Goal: Check status: Check status

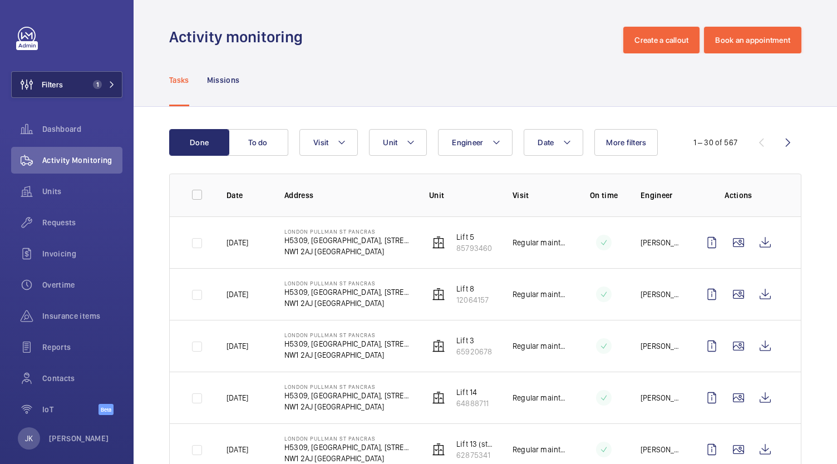
click at [57, 89] on span "Filters" at bounding box center [52, 84] width 21 height 11
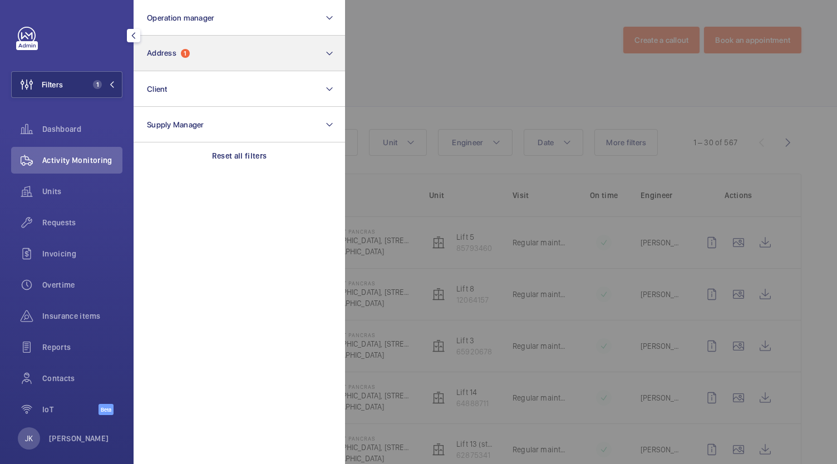
click at [206, 51] on button "Address 1" at bounding box center [239, 54] width 211 height 36
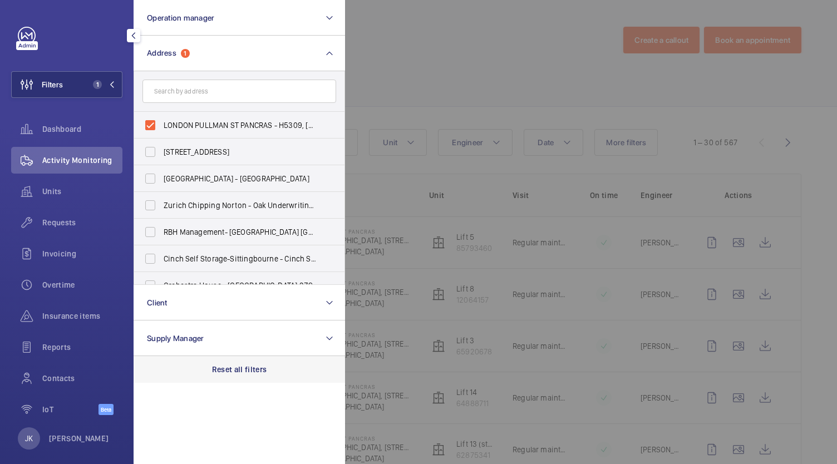
click at [221, 366] on p "Reset all filters" at bounding box center [239, 369] width 55 height 11
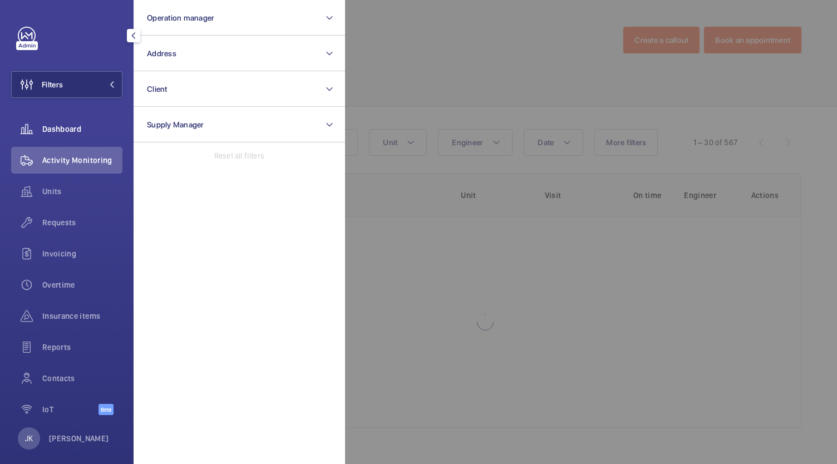
click at [56, 123] on div "Dashboard" at bounding box center [66, 129] width 111 height 27
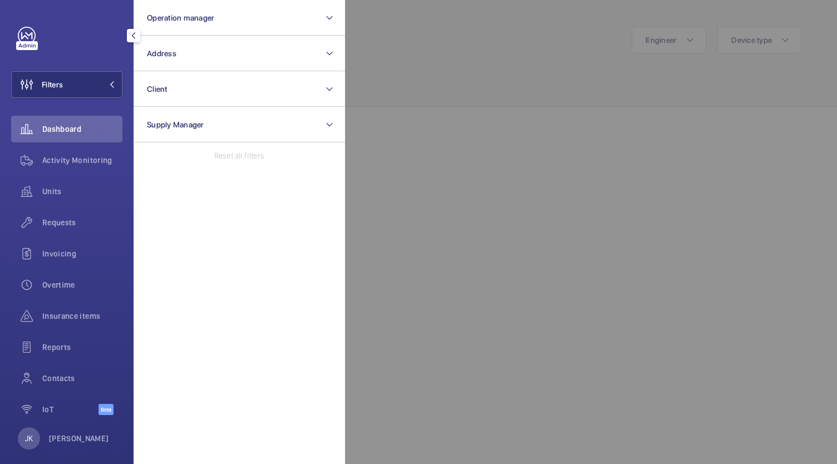
click at [523, 245] on div at bounding box center [763, 232] width 837 height 464
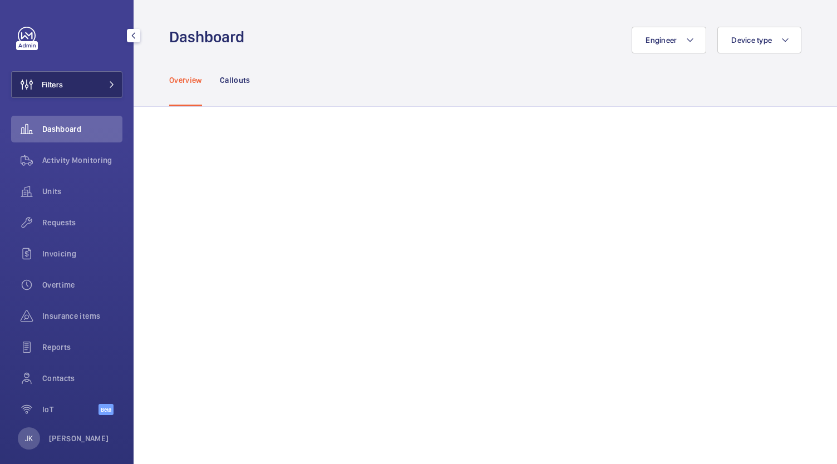
click at [102, 85] on span at bounding box center [108, 84] width 13 height 7
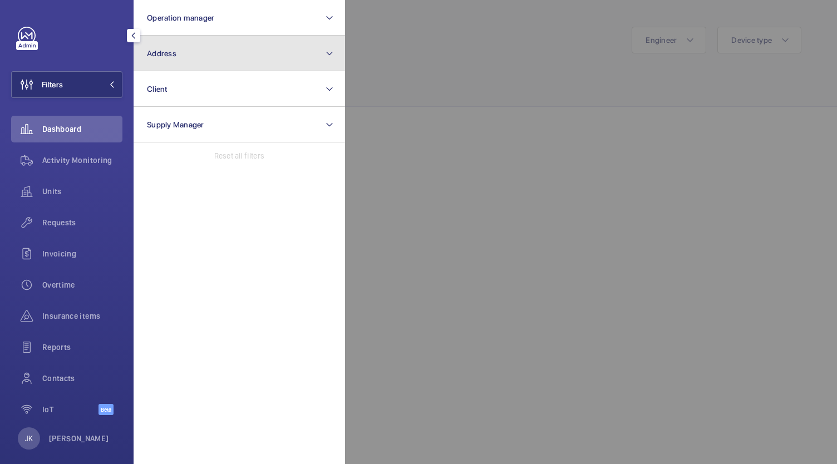
click at [240, 61] on button "Address" at bounding box center [239, 54] width 211 height 36
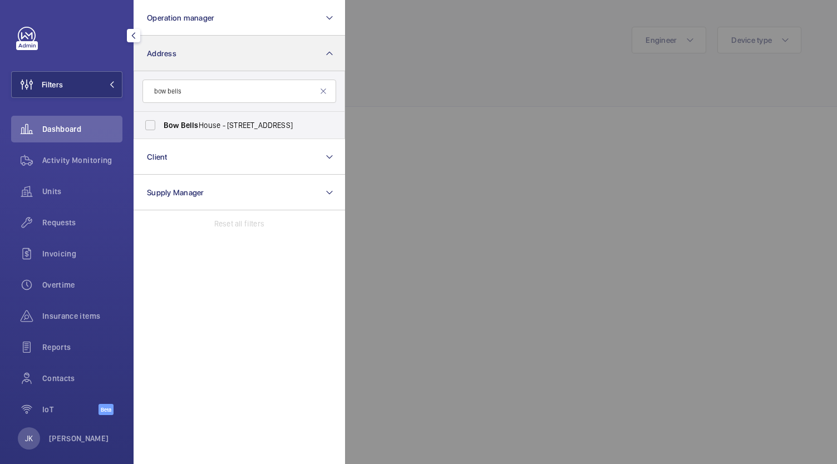
type input "bow bells"
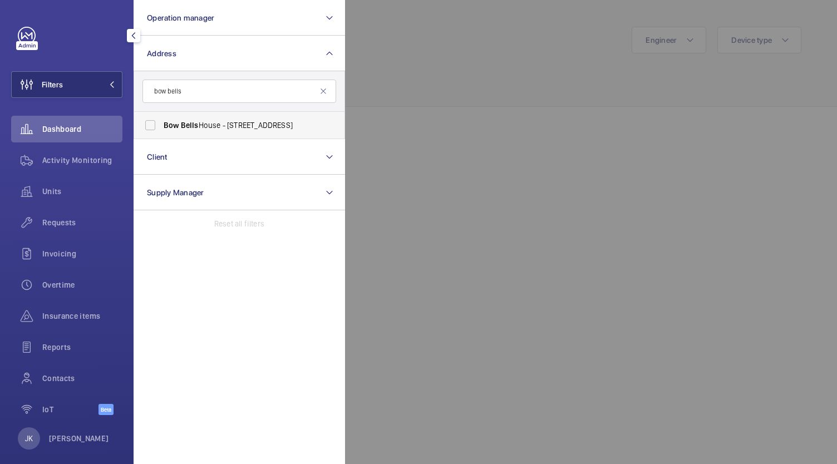
click at [264, 117] on label "Bow Bells House - [STREET_ADDRESS]" at bounding box center [231, 125] width 194 height 27
click at [161, 117] on input "Bow Bells House - [STREET_ADDRESS]" at bounding box center [150, 125] width 22 height 22
checkbox input "true"
click at [438, 141] on div at bounding box center [763, 232] width 837 height 464
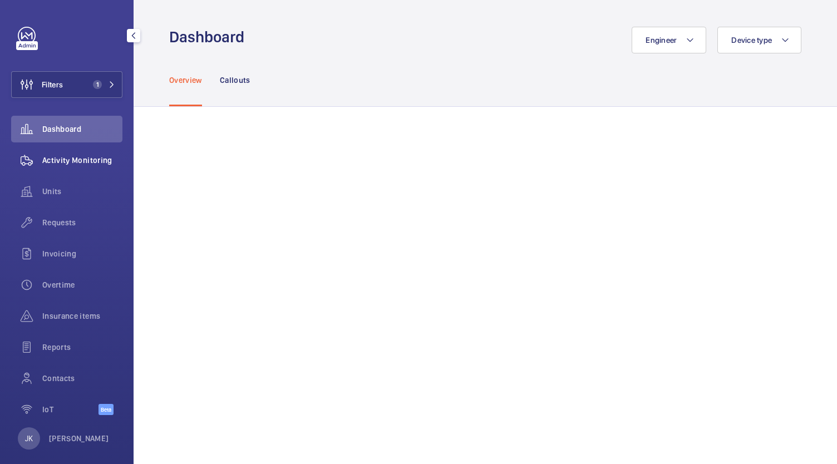
click at [88, 168] on div "Activity Monitoring" at bounding box center [66, 160] width 111 height 27
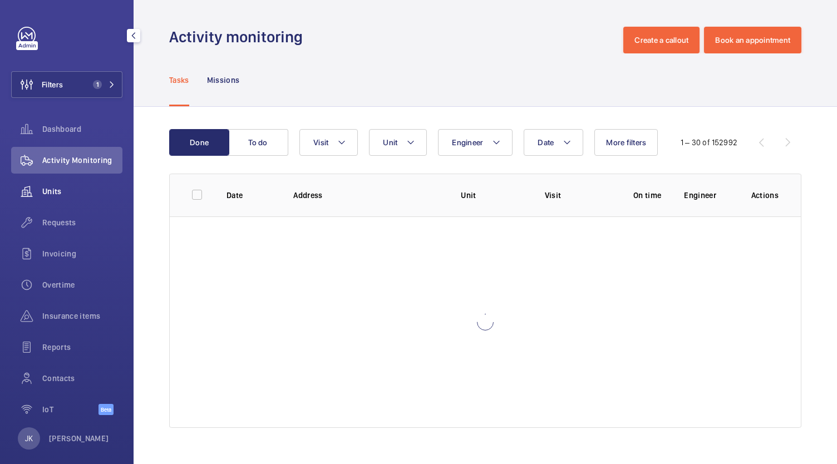
click at [63, 197] on div "Units" at bounding box center [66, 191] width 111 height 27
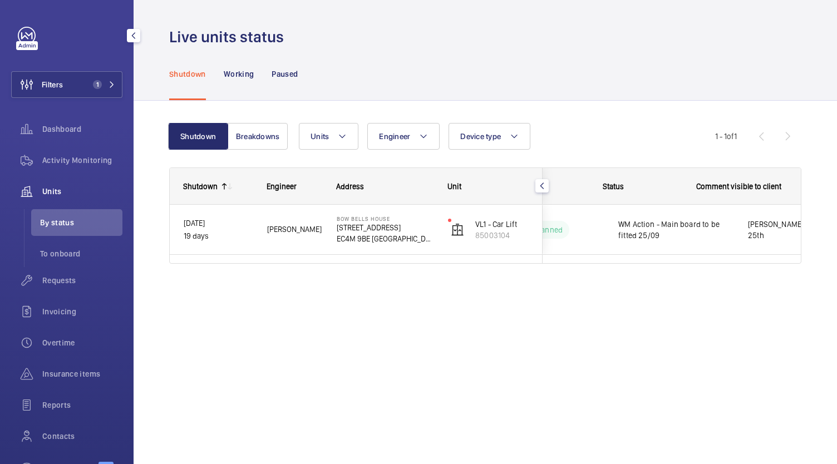
scroll to position [0, 254]
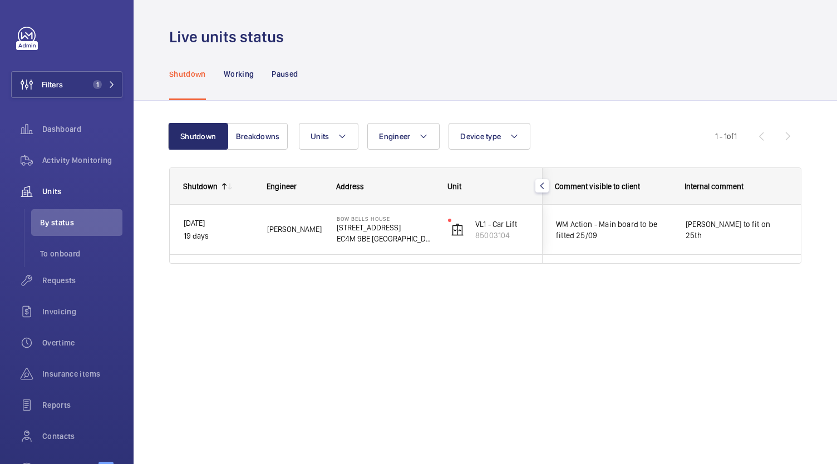
click at [720, 233] on span "[PERSON_NAME] to fit on 25th" at bounding box center [736, 230] width 102 height 22
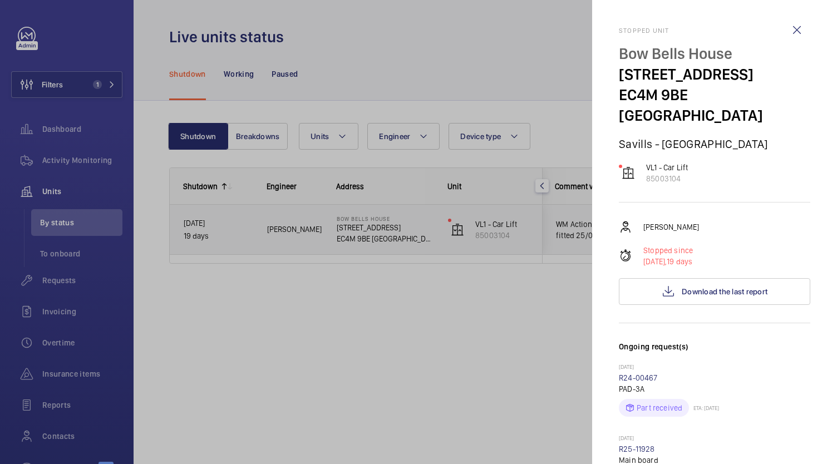
scroll to position [3, 0]
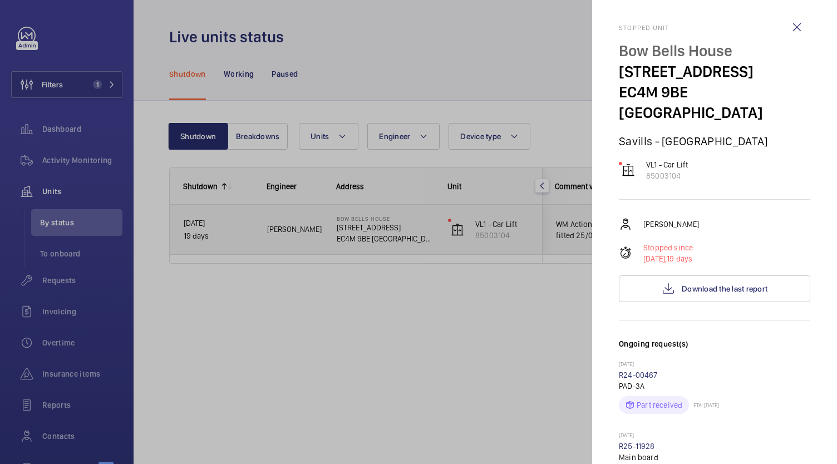
click at [526, 335] on div at bounding box center [418, 232] width 837 height 464
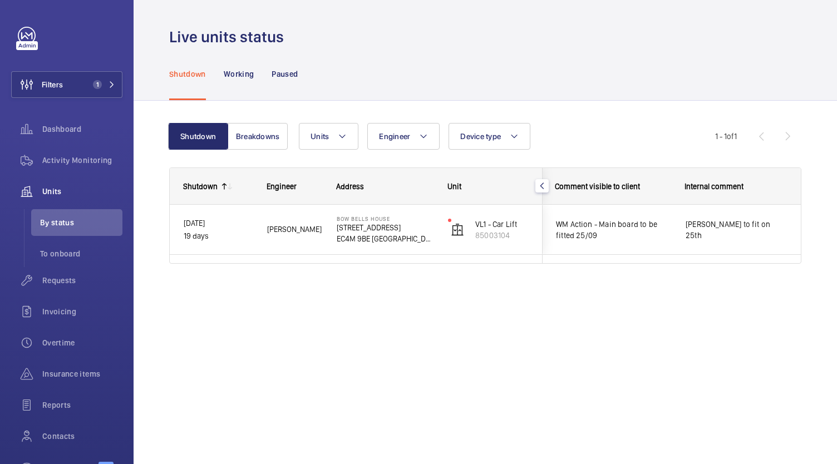
scroll to position [0, 0]
click at [363, 232] on p "[STREET_ADDRESS]" at bounding box center [385, 227] width 97 height 11
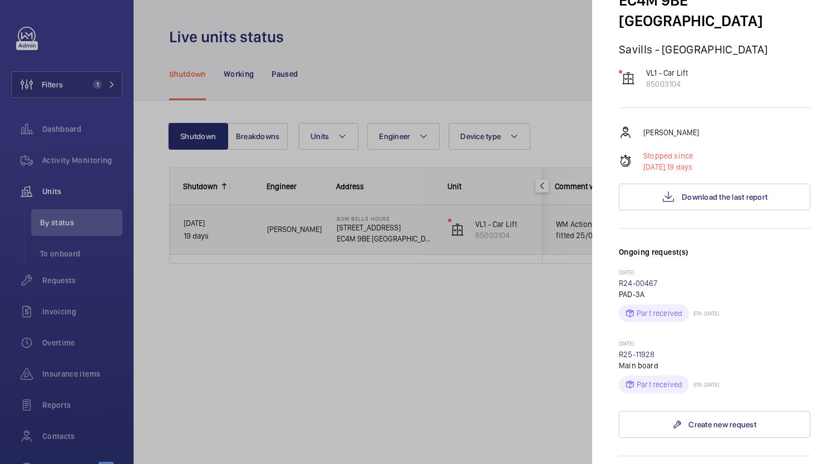
scroll to position [78, 0]
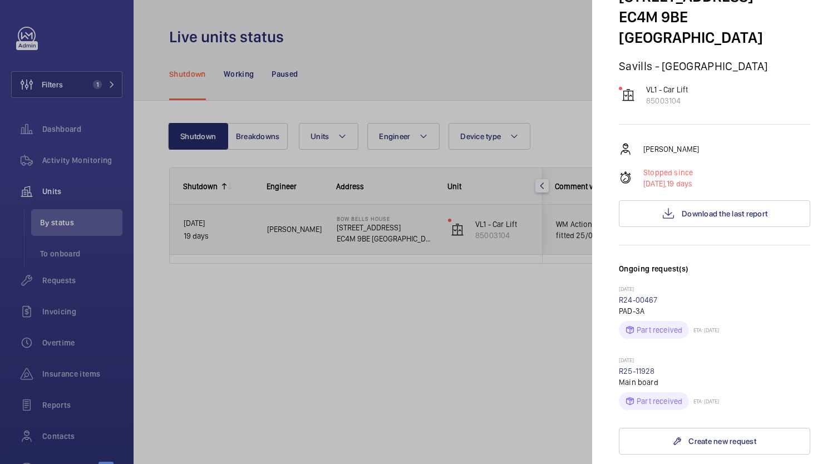
click at [477, 329] on div at bounding box center [418, 232] width 837 height 464
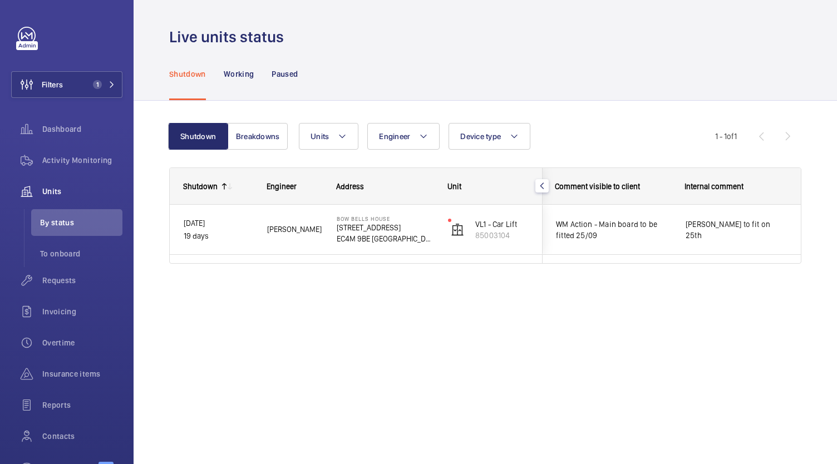
click at [350, 226] on p "[STREET_ADDRESS]" at bounding box center [385, 227] width 97 height 11
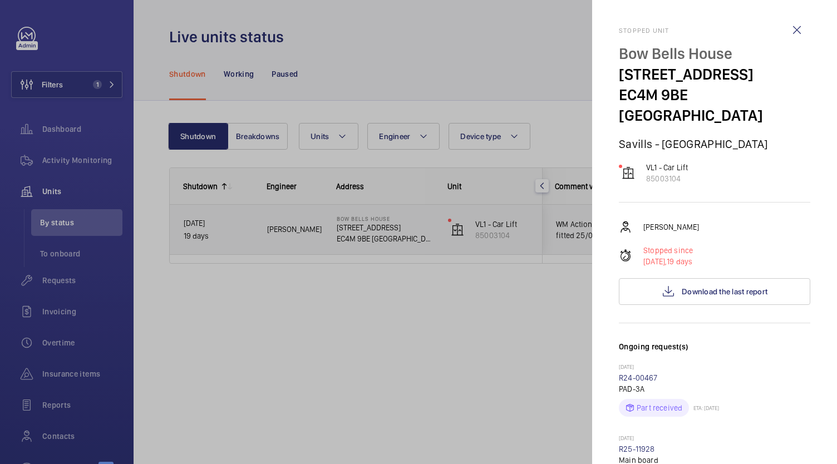
click at [304, 307] on div at bounding box center [418, 232] width 837 height 464
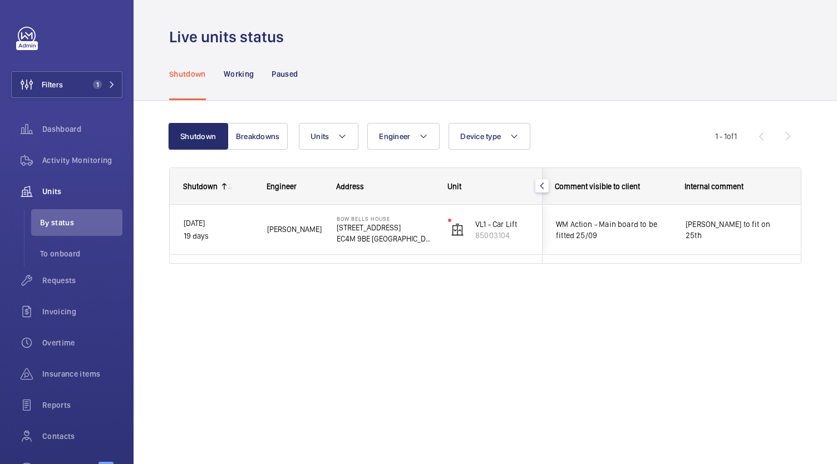
click at [191, 226] on p "[DATE]" at bounding box center [218, 223] width 69 height 13
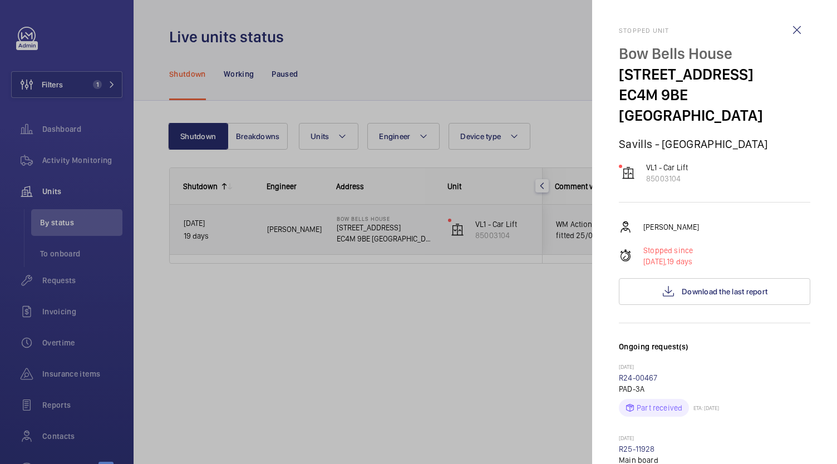
click at [394, 357] on div at bounding box center [418, 232] width 837 height 464
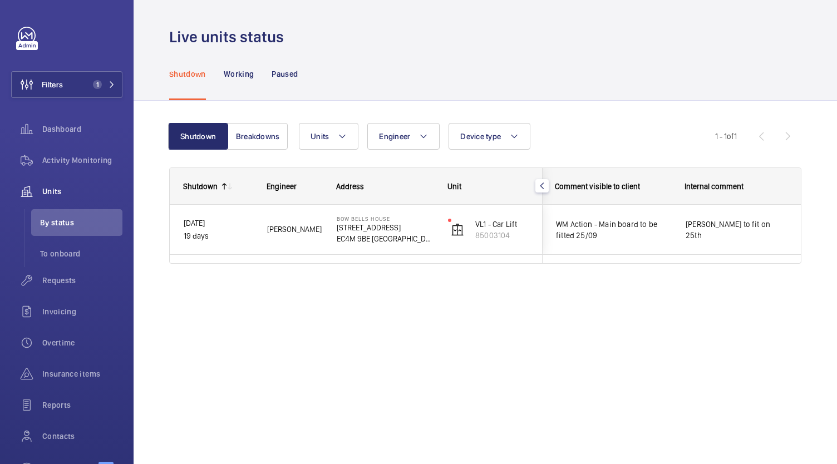
click at [373, 225] on p "[STREET_ADDRESS]" at bounding box center [385, 227] width 97 height 11
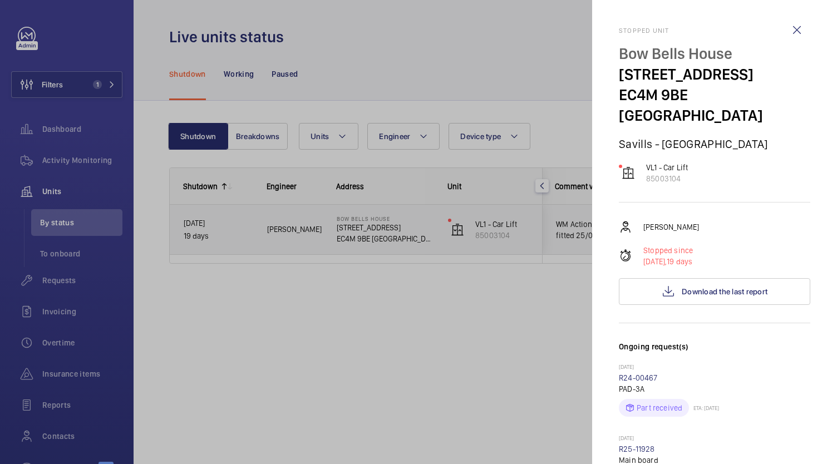
click at [732, 137] on p "Savills - [GEOGRAPHIC_DATA]" at bounding box center [714, 144] width 191 height 14
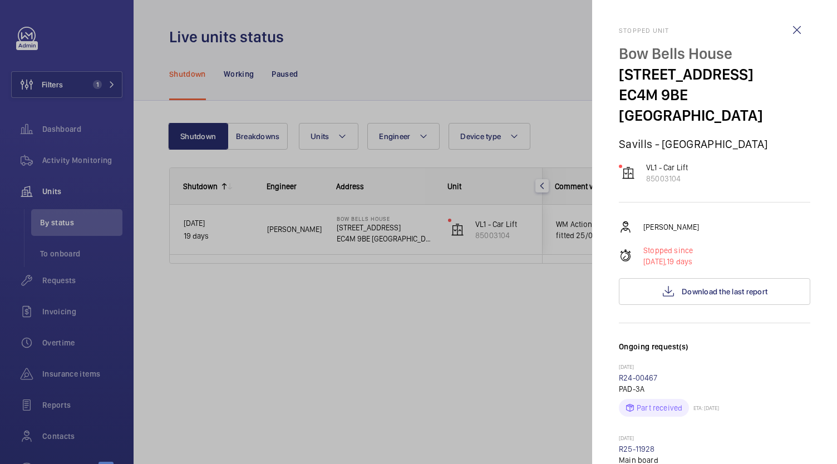
click at [701, 78] on p "[STREET_ADDRESS]" at bounding box center [714, 74] width 191 height 21
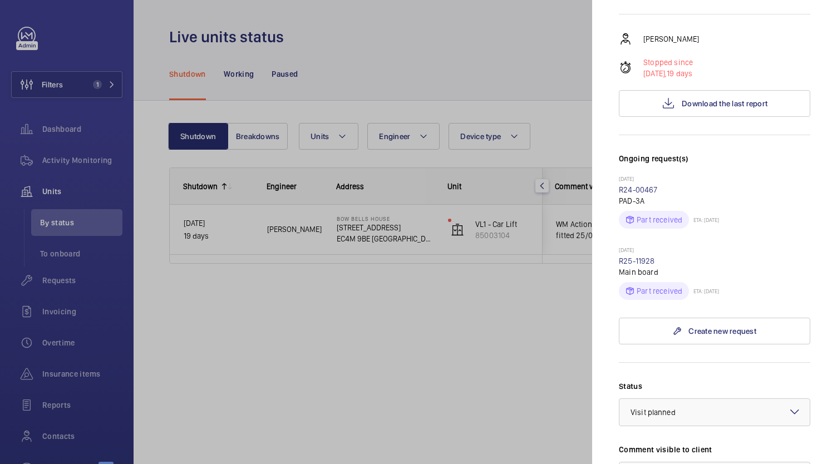
scroll to position [185, 0]
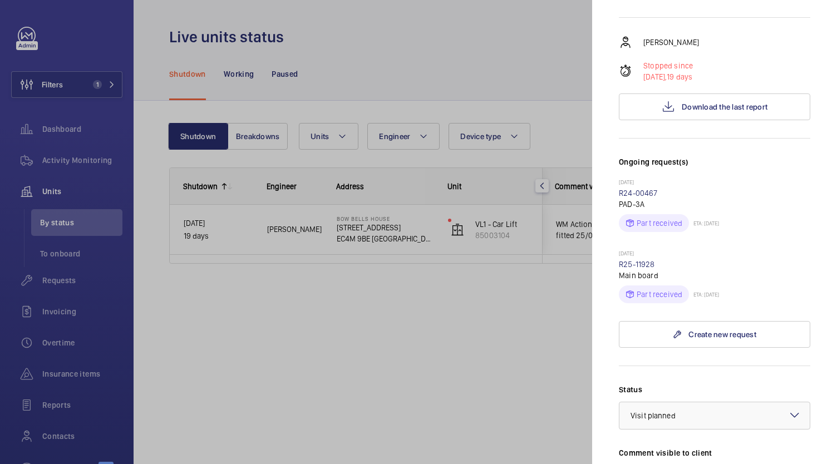
click at [640, 281] on div "Part received ETA: [DATE]" at bounding box center [714, 292] width 191 height 22
click at [642, 260] on link "R25-11928" at bounding box center [637, 264] width 36 height 9
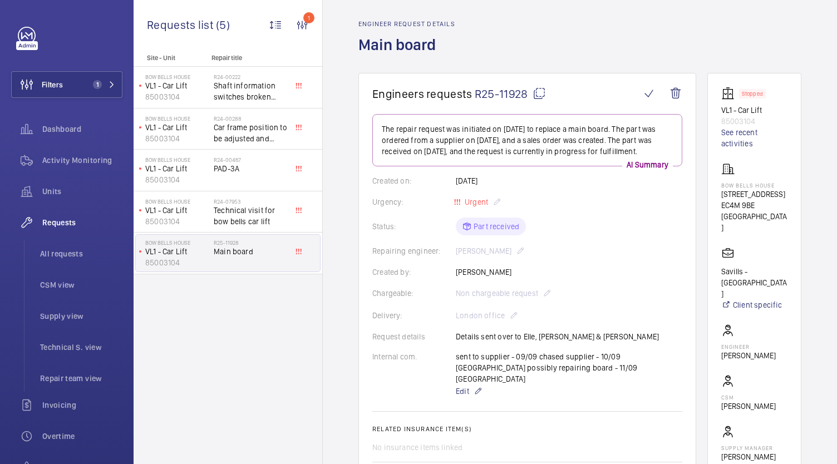
scroll to position [37, 0]
